Goal: Task Accomplishment & Management: Manage account settings

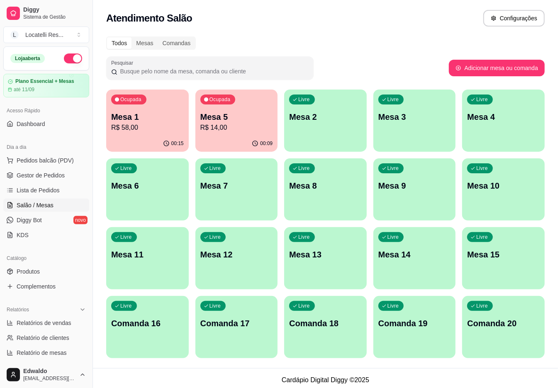
click at [241, 132] on p "R$ 14,00" at bounding box center [236, 128] width 73 height 10
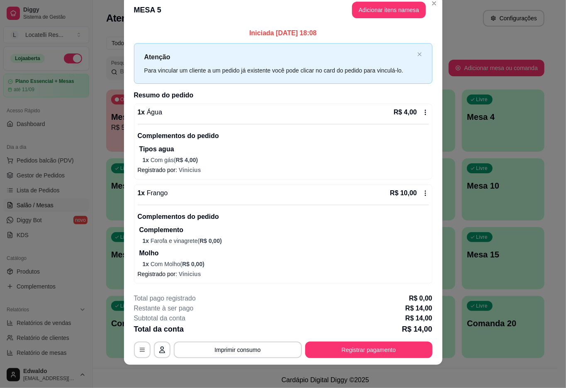
scroll to position [17, 0]
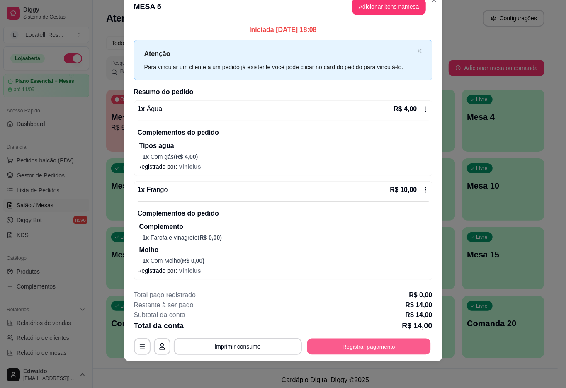
click at [371, 344] on button "Registrar pagamento" at bounding box center [369, 347] width 124 height 16
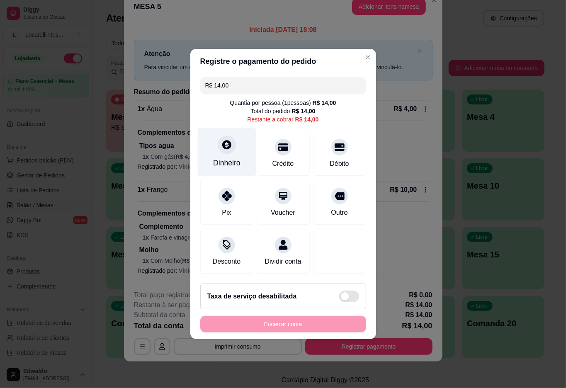
click at [231, 141] on icon at bounding box center [226, 144] width 11 height 11
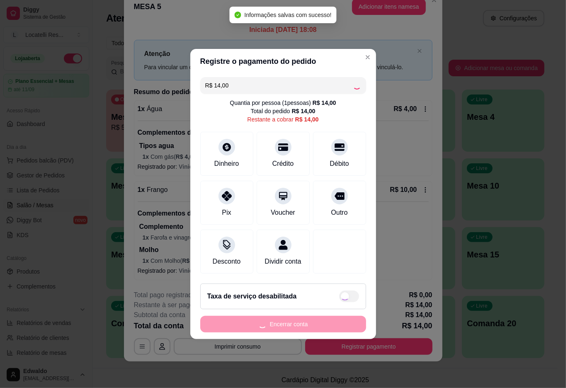
type input "R$ 0,00"
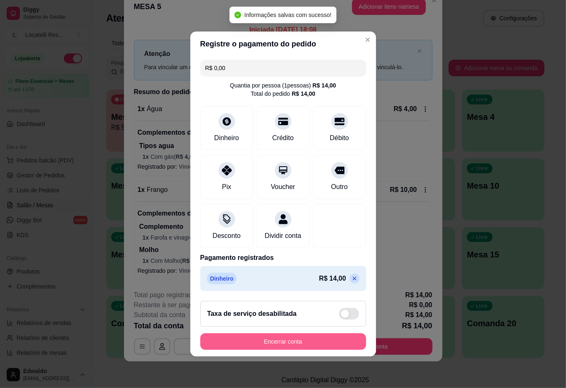
click at [286, 347] on button "Encerrar conta" at bounding box center [283, 342] width 166 height 17
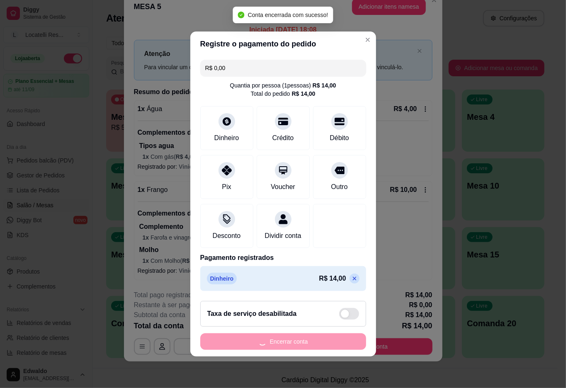
scroll to position [0, 0]
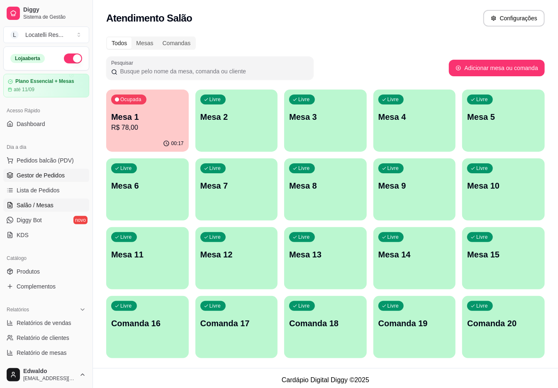
click at [55, 176] on span "Gestor de Pedidos" at bounding box center [41, 175] width 48 height 8
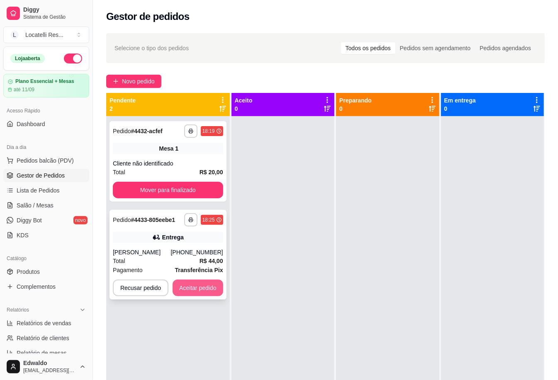
click at [203, 292] on button "Aceitar pedido" at bounding box center [198, 288] width 51 height 17
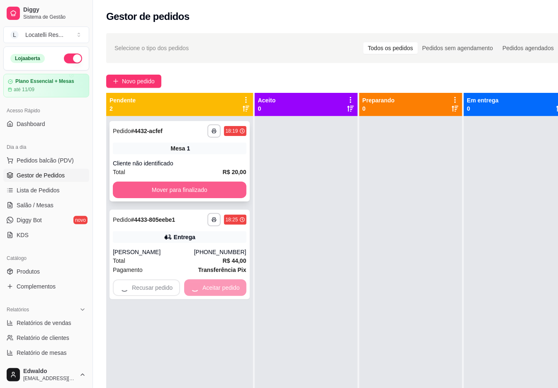
click at [189, 190] on button "Mover para finalizado" at bounding box center [180, 190] width 134 height 17
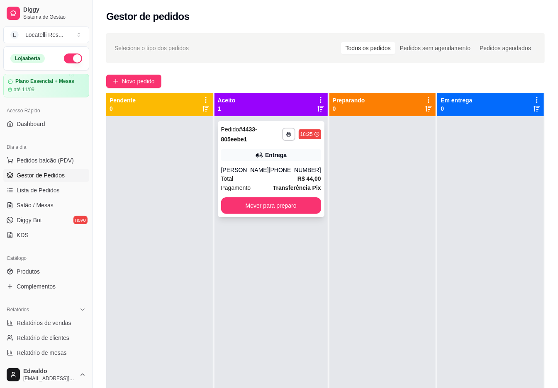
click at [271, 178] on div "Total R$ 44,00" at bounding box center [271, 178] width 100 height 9
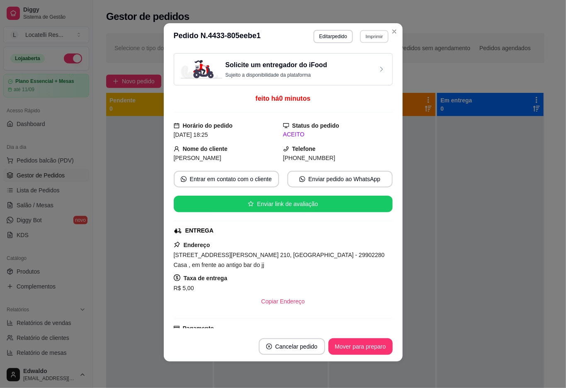
click at [381, 32] on button "Imprimir" at bounding box center [374, 36] width 29 height 13
click at [359, 65] on button "IMPRESSORA pc" at bounding box center [356, 65] width 58 height 13
click at [352, 345] on button "Mover para preparo" at bounding box center [360, 347] width 62 height 16
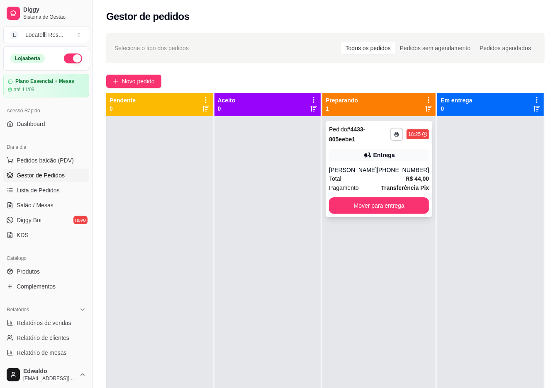
click at [403, 166] on div "**********" at bounding box center [379, 169] width 107 height 96
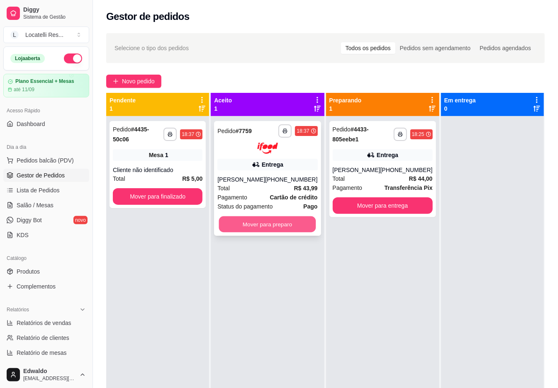
click at [251, 225] on button "Mover para preparo" at bounding box center [267, 224] width 97 height 16
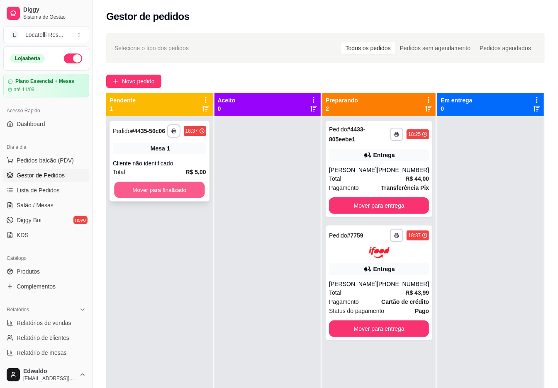
click at [166, 188] on button "Mover para finalizado" at bounding box center [159, 190] width 90 height 16
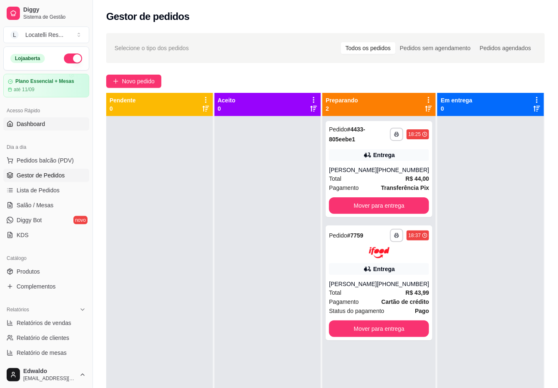
click at [28, 126] on span "Dashboard" at bounding box center [31, 124] width 29 height 8
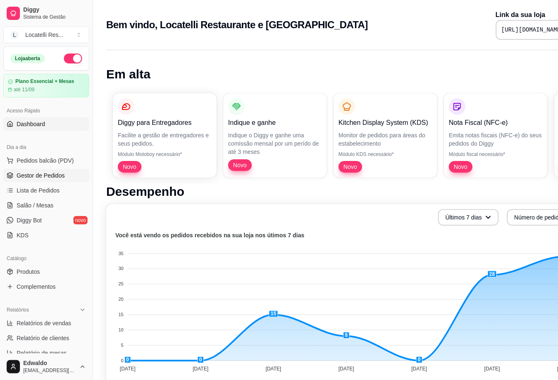
click at [39, 173] on span "Gestor de Pedidos" at bounding box center [41, 175] width 48 height 8
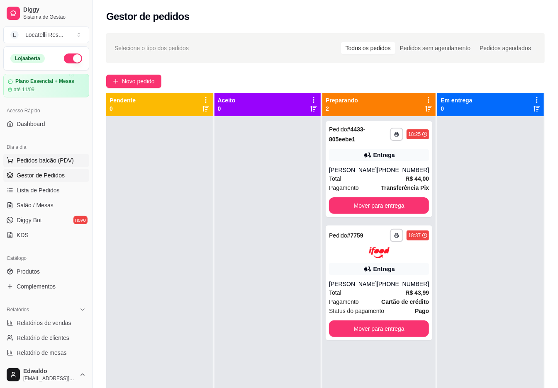
click at [38, 157] on span "Pedidos balcão (PDV)" at bounding box center [45, 160] width 57 height 8
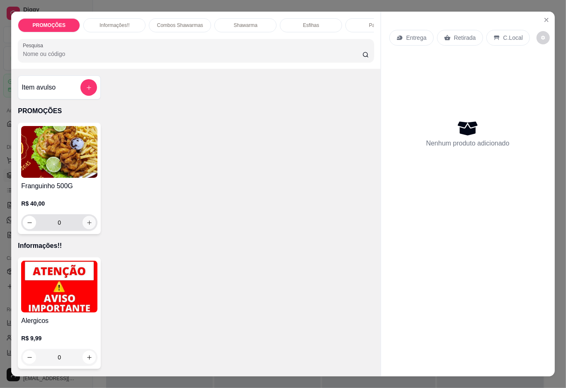
click at [83, 229] on button "increase-product-quantity" at bounding box center [89, 222] width 13 height 13
type input "1"
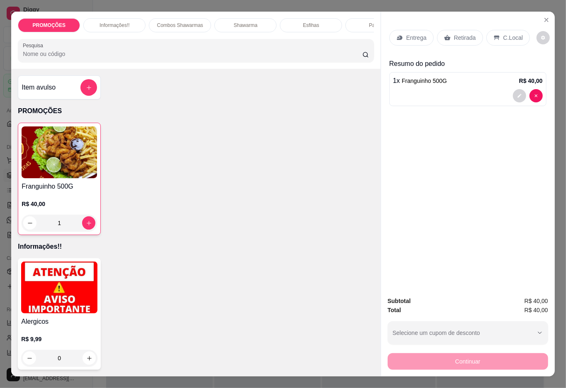
click at [412, 37] on p "Entrega" at bounding box center [417, 38] width 20 height 8
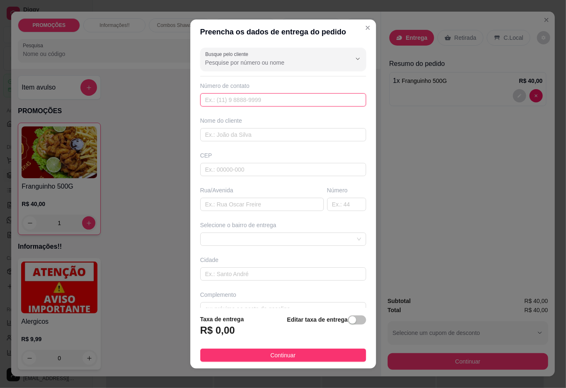
click at [278, 105] on input "text" at bounding box center [283, 99] width 166 height 13
type input "[PHONE_NUMBER]"
type input "Valquiria Binow"
type input "29906470"
type input "Rua [PERSON_NAME]"
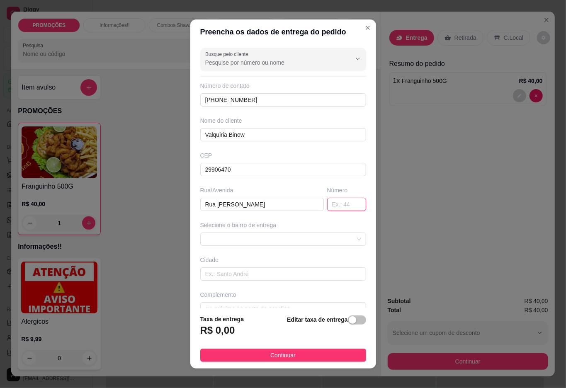
click at [329, 204] on input "text" at bounding box center [346, 204] width 39 height 13
type input "755"
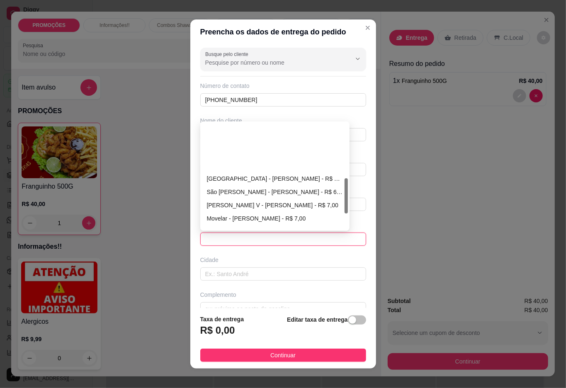
scroll to position [166, 0]
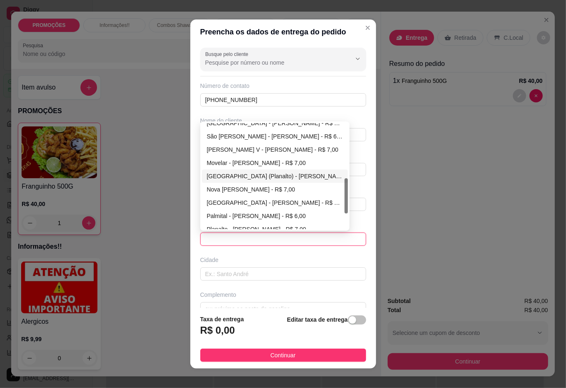
click at [247, 178] on div "[GEOGRAPHIC_DATA] (Planalto) - [PERSON_NAME] - R$ 5,00" at bounding box center [275, 176] width 136 height 9
type input "Linhares"
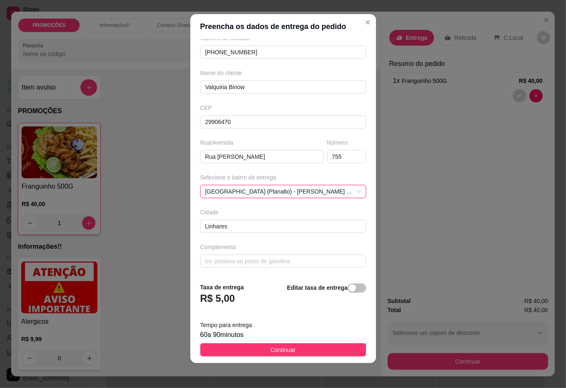
scroll to position [7, 0]
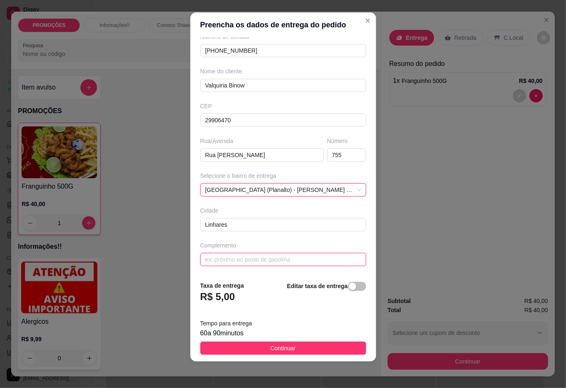
click at [282, 256] on input "text" at bounding box center [283, 259] width 166 height 13
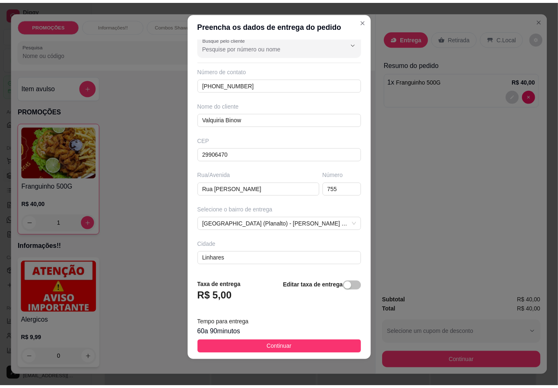
scroll to position [44, 0]
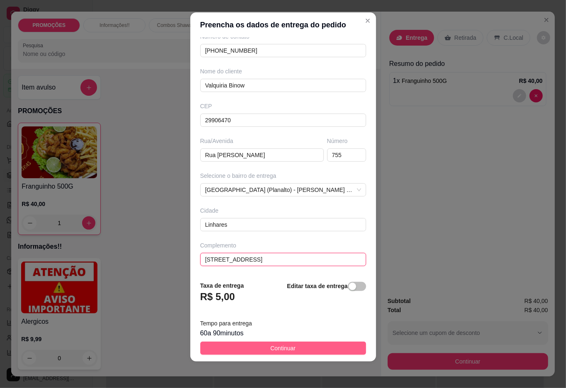
type input "[STREET_ADDRESS]"
click at [291, 346] on button "Continuar" at bounding box center [283, 348] width 166 height 13
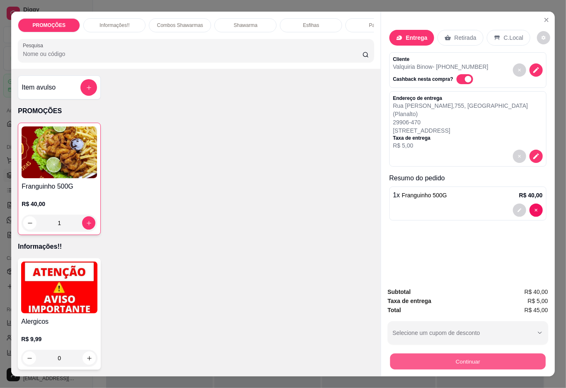
click at [472, 357] on button "Continuar" at bounding box center [468, 362] width 156 height 16
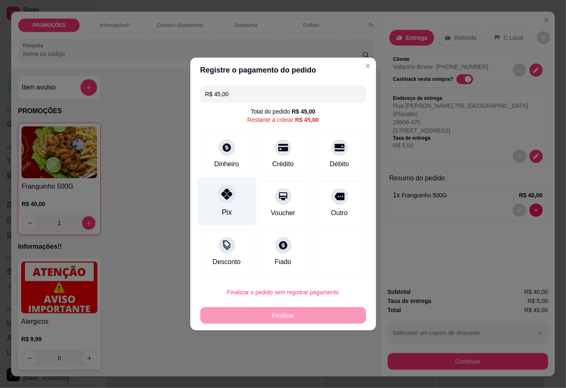
click at [223, 207] on div "Pix" at bounding box center [227, 212] width 10 height 11
type input "R$ 0,00"
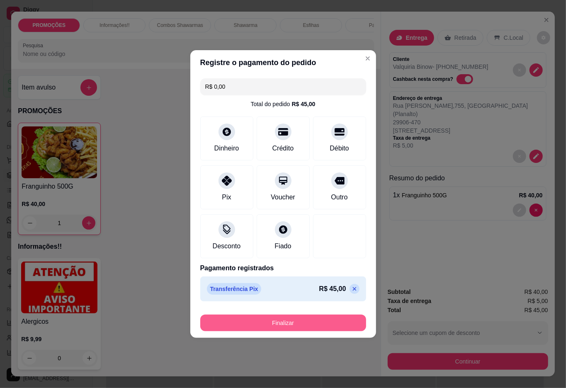
click at [286, 323] on button "Finalizar" at bounding box center [283, 323] width 166 height 17
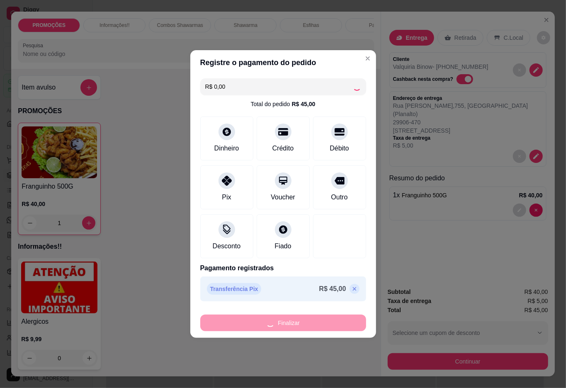
type input "0"
type input "-R$ 45,00"
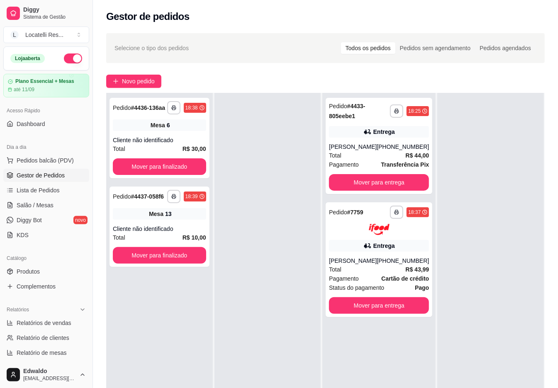
click at [44, 178] on span "Gestor de Pedidos" at bounding box center [41, 175] width 48 height 8
click at [44, 191] on span "Lista de Pedidos" at bounding box center [38, 190] width 43 height 8
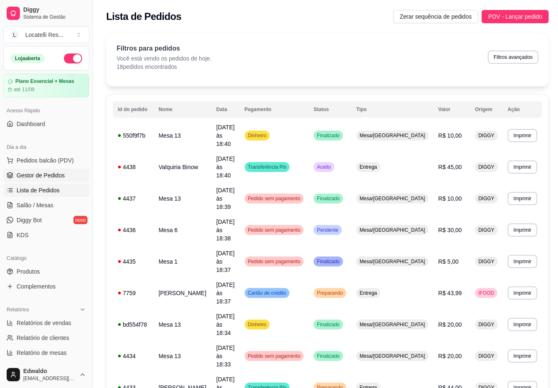
click at [43, 175] on span "Gestor de Pedidos" at bounding box center [41, 175] width 48 height 8
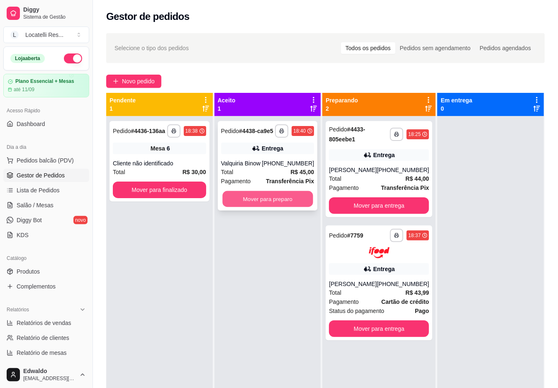
click at [276, 200] on button "Mover para preparo" at bounding box center [267, 199] width 90 height 16
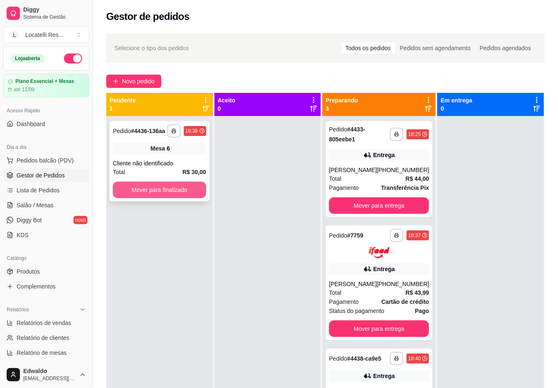
click at [177, 188] on button "Mover para finalizado" at bounding box center [159, 190] width 93 height 17
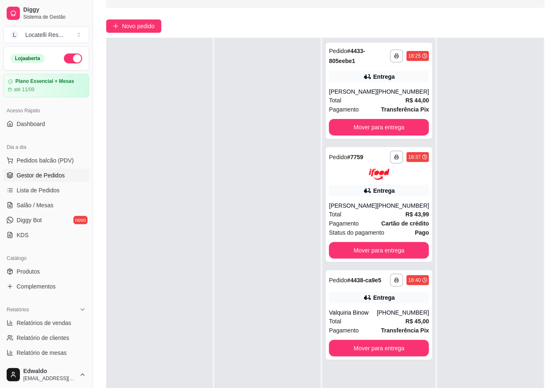
scroll to position [110, 0]
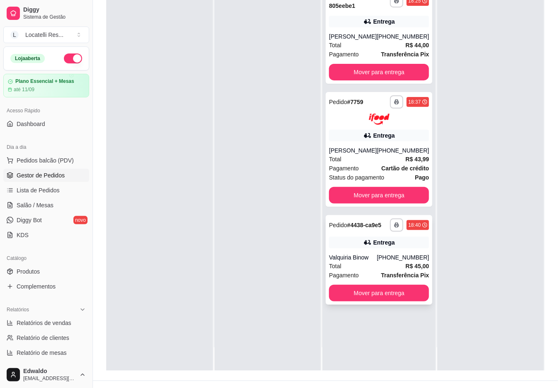
click at [371, 268] on div "Total R$ 45,00" at bounding box center [379, 266] width 100 height 9
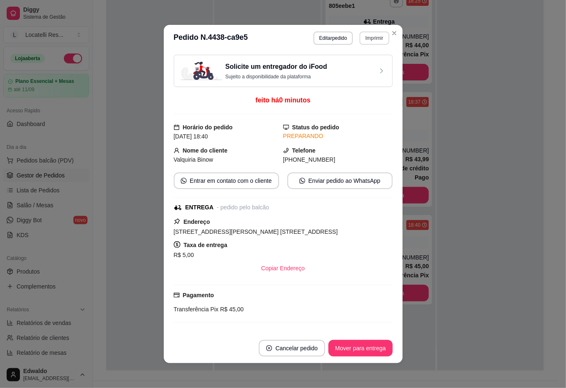
click at [372, 35] on button "Imprimir" at bounding box center [374, 38] width 29 height 13
click at [352, 68] on button "IMPRESSORA pc" at bounding box center [356, 67] width 60 height 13
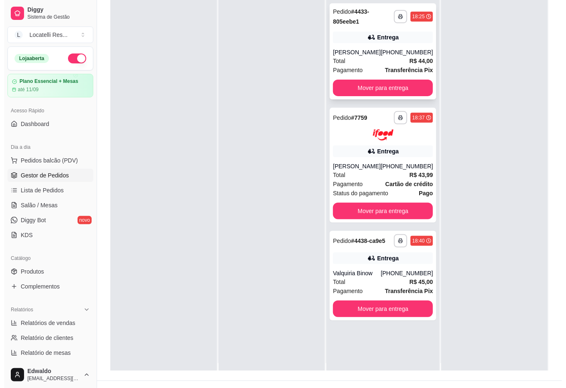
scroll to position [0, 0]
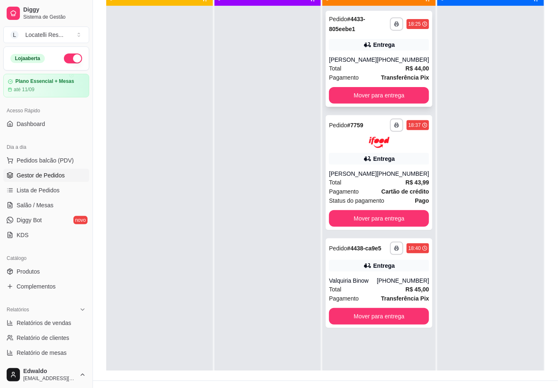
click at [386, 55] on div "**********" at bounding box center [379, 59] width 107 height 96
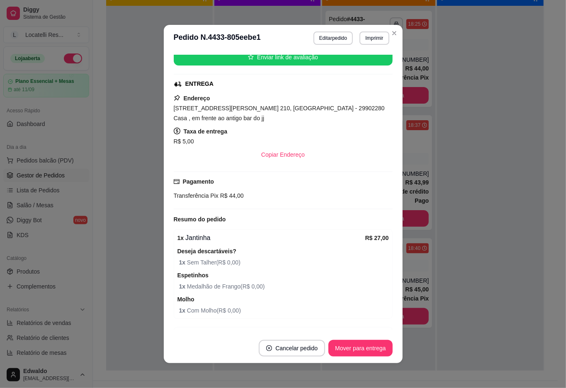
scroll to position [221, 0]
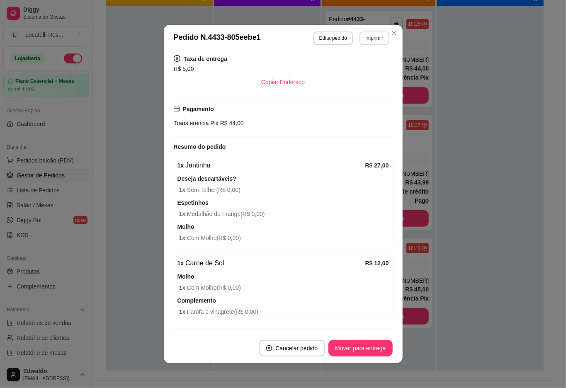
click at [378, 36] on button "Imprimir" at bounding box center [374, 38] width 29 height 13
click at [371, 67] on button "IMPRESSORA pc" at bounding box center [356, 67] width 60 height 13
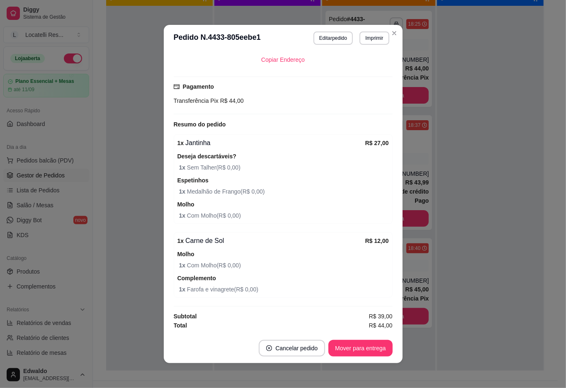
scroll to position [2, 0]
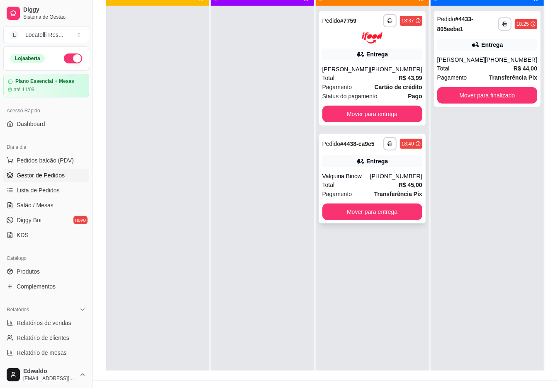
click at [394, 174] on div "[PHONE_NUMBER]" at bounding box center [396, 176] width 52 height 8
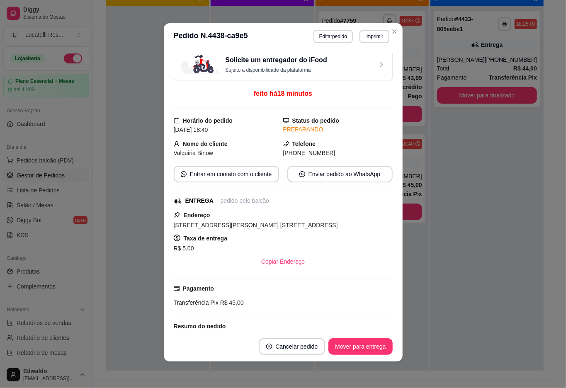
scroll to position [0, 0]
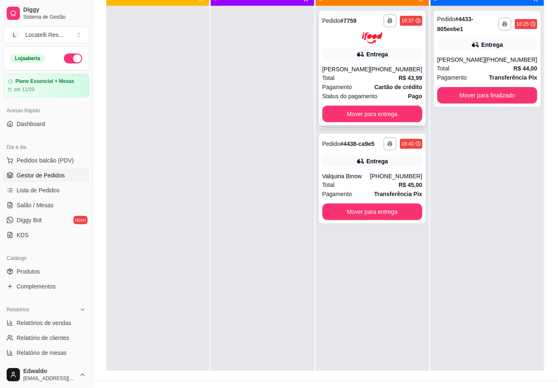
click at [385, 73] on div "Total R$ 43,99" at bounding box center [372, 77] width 100 height 9
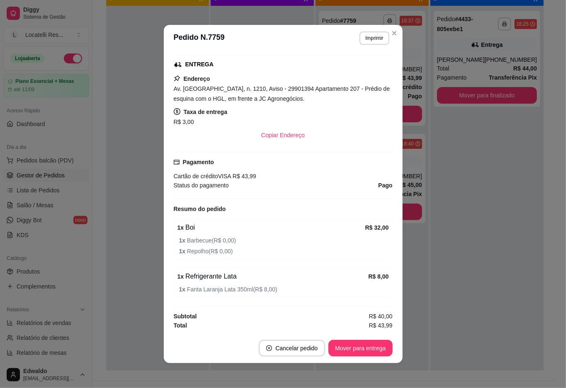
scroll to position [2, 0]
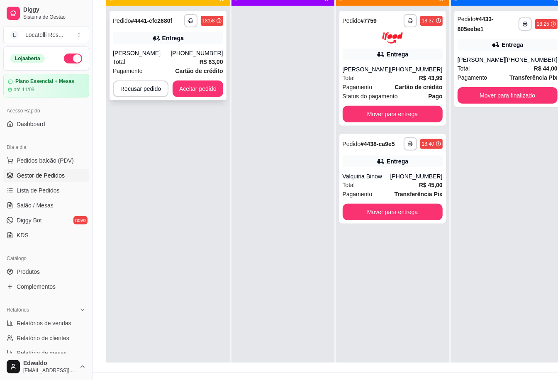
click at [190, 59] on div "Total R$ 63,00" at bounding box center [168, 61] width 110 height 9
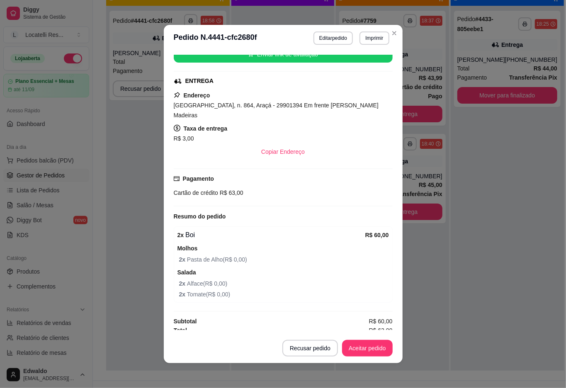
scroll to position [110, 0]
click at [371, 346] on button "Aceitar pedido" at bounding box center [367, 348] width 51 height 17
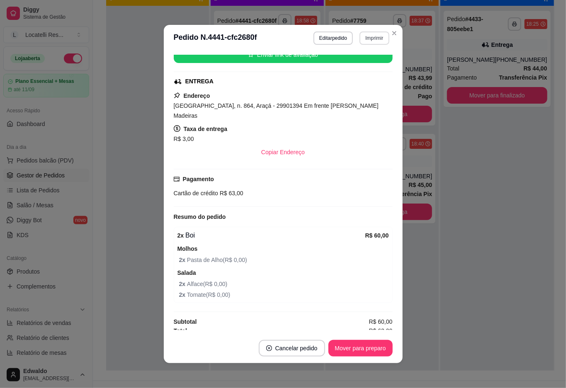
click at [376, 39] on button "Imprimir" at bounding box center [374, 38] width 29 height 13
click at [364, 67] on button "IMPRESSORA pc" at bounding box center [356, 67] width 60 height 13
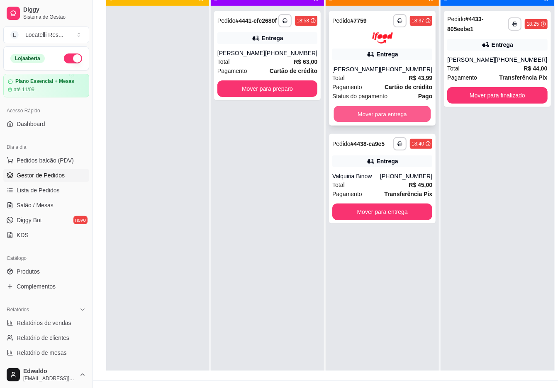
click at [376, 110] on button "Mover para entrega" at bounding box center [382, 114] width 97 height 16
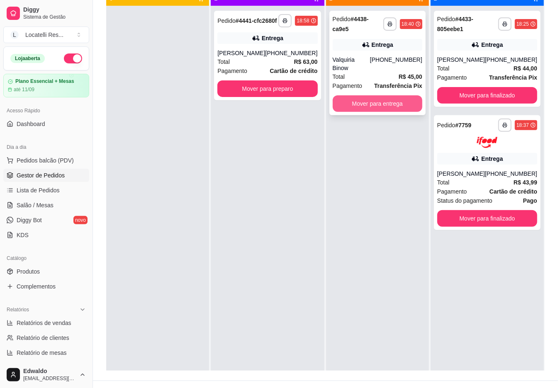
click at [372, 95] on button "Mover para entrega" at bounding box center [378, 103] width 90 height 17
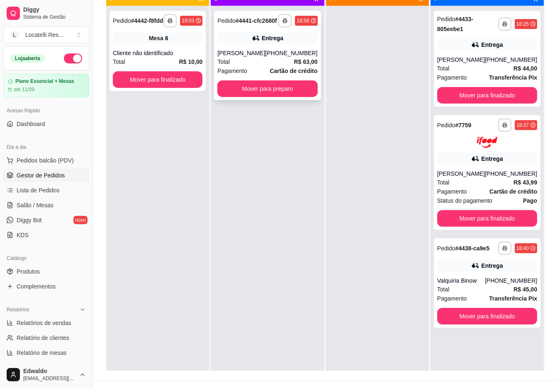
click at [256, 54] on div "**********" at bounding box center [267, 56] width 107 height 90
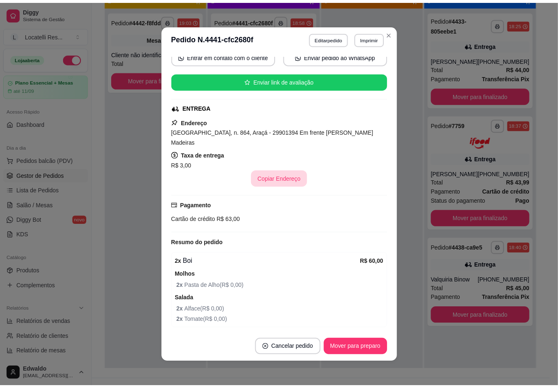
scroll to position [151, 0]
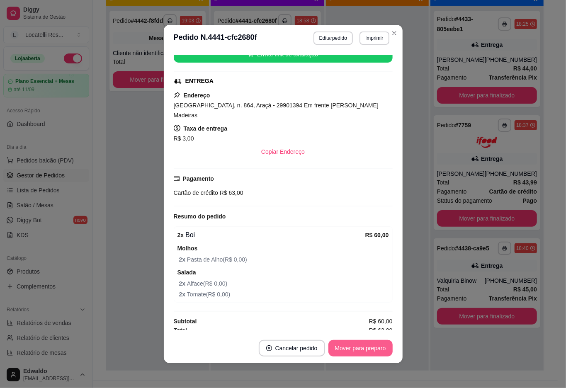
click at [344, 344] on button "Mover para preparo" at bounding box center [361, 348] width 64 height 17
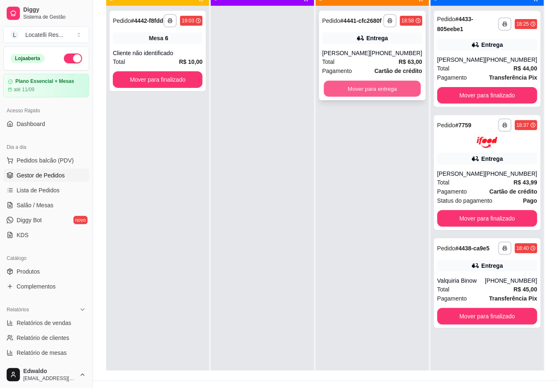
click at [388, 91] on button "Mover para entrega" at bounding box center [372, 89] width 97 height 16
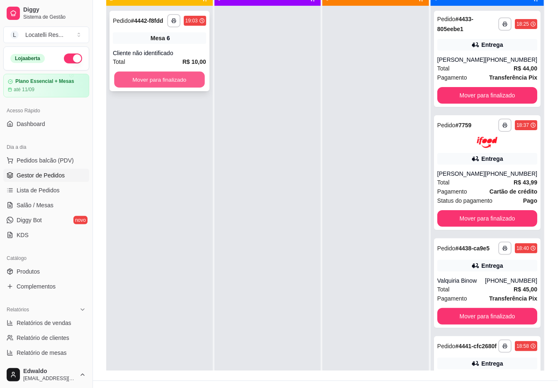
click at [162, 82] on button "Mover para finalizado" at bounding box center [159, 80] width 90 height 16
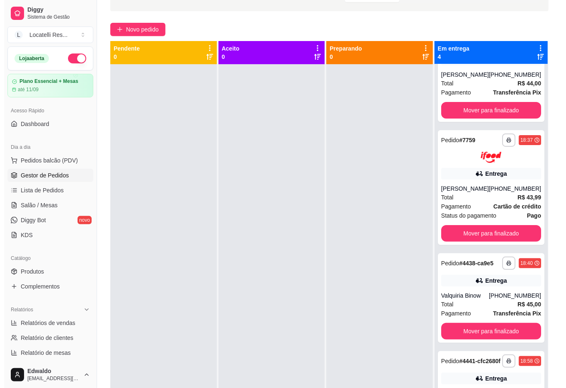
scroll to position [0, 0]
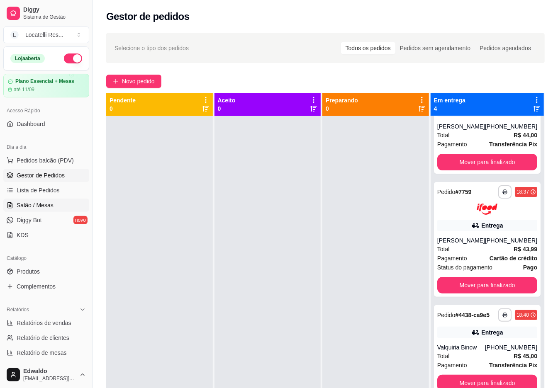
click at [37, 203] on span "Salão / Mesas" at bounding box center [35, 205] width 37 height 8
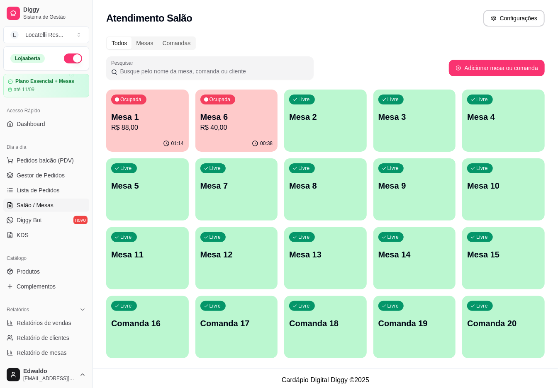
click at [232, 130] on p "R$ 40,00" at bounding box center [236, 128] width 73 height 10
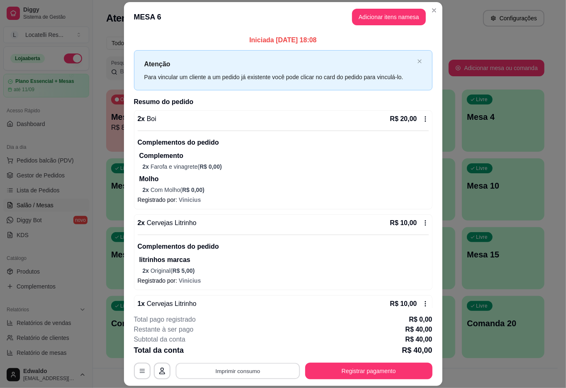
click at [250, 369] on button "Imprimir consumo" at bounding box center [238, 372] width 124 height 16
click at [231, 354] on button "IMPRESSORA pc" at bounding box center [236, 352] width 60 height 13
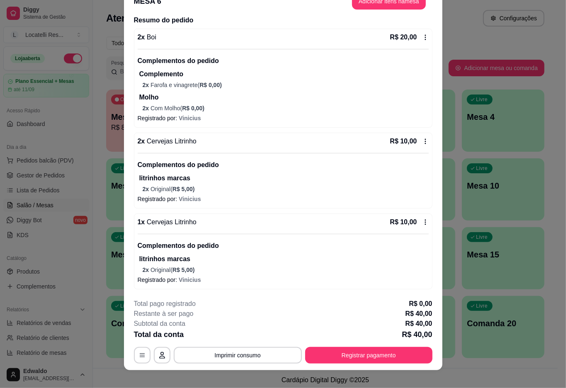
scroll to position [24, 0]
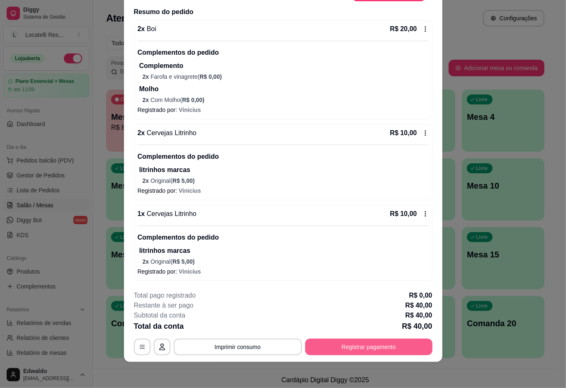
click at [342, 346] on button "Registrar pagamento" at bounding box center [368, 347] width 127 height 17
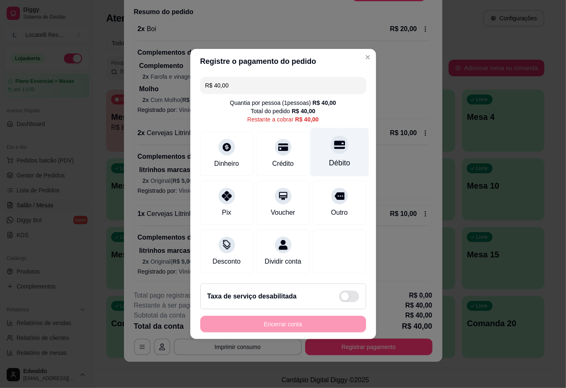
click at [347, 140] on div "Débito" at bounding box center [339, 152] width 59 height 49
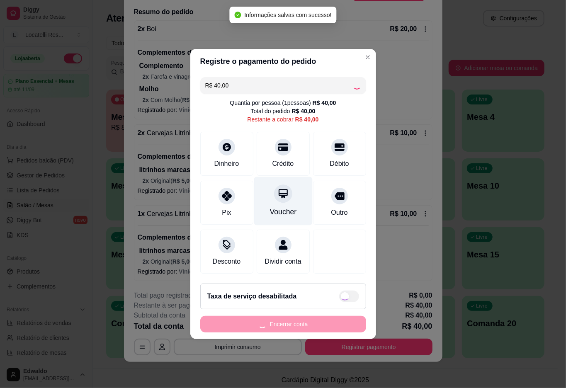
type input "R$ 0,00"
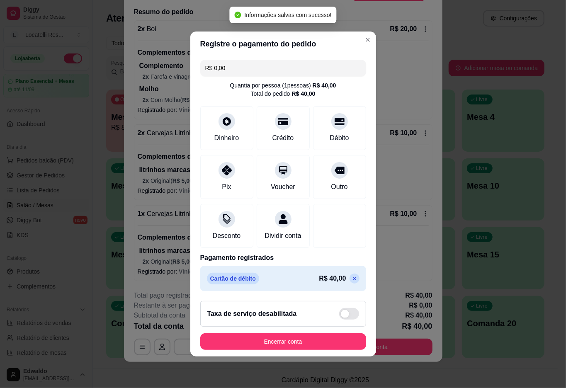
scroll to position [0, 0]
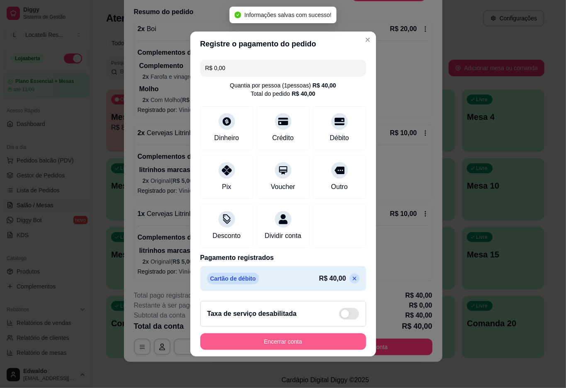
click at [250, 350] on button "Encerrar conta" at bounding box center [283, 342] width 166 height 17
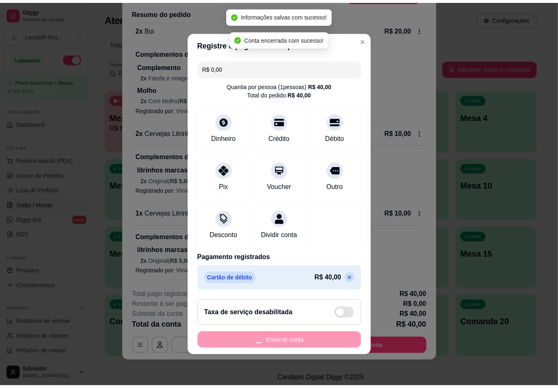
scroll to position [0, 0]
